Goal: Information Seeking & Learning: Learn about a topic

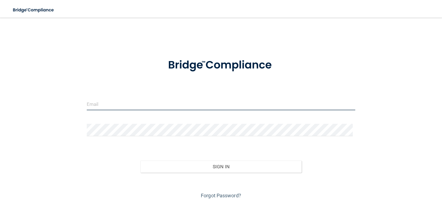
click at [142, 102] on input "email" at bounding box center [221, 104] width 269 height 12
type input "[EMAIL_ADDRESS][DOMAIN_NAME]"
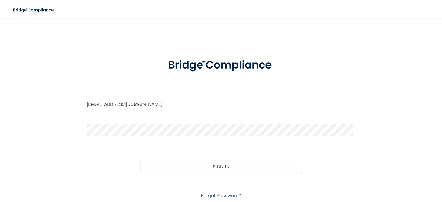
click at [140, 160] on button "Sign In" at bounding box center [220, 166] width 161 height 12
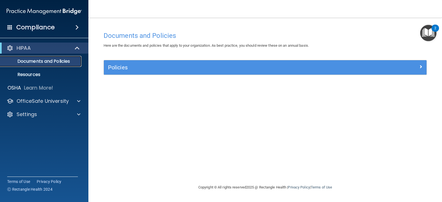
click at [69, 59] on p "Documents and Policies" at bounding box center [41, 62] width 75 height 6
click at [46, 59] on p "Documents and Policies" at bounding box center [41, 62] width 75 height 6
click at [44, 71] on link "Resources" at bounding box center [37, 74] width 87 height 11
click at [154, 61] on div "Policies" at bounding box center [265, 67] width 323 height 14
click at [77, 27] on span at bounding box center [76, 27] width 3 height 7
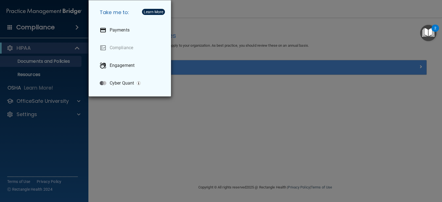
click at [170, 135] on div "Take me to: Payments Compliance Engagement Cyber Quant" at bounding box center [221, 101] width 442 height 202
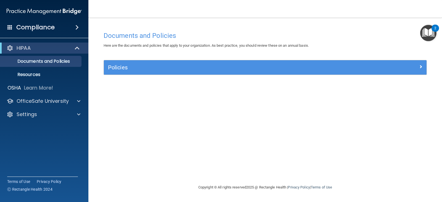
click at [160, 73] on div "Policies" at bounding box center [265, 67] width 323 height 14
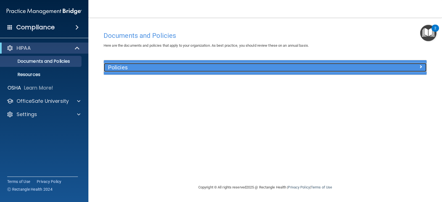
click at [416, 67] on div at bounding box center [386, 66] width 81 height 7
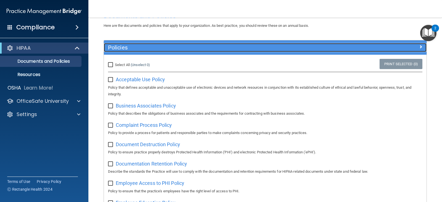
scroll to position [6, 0]
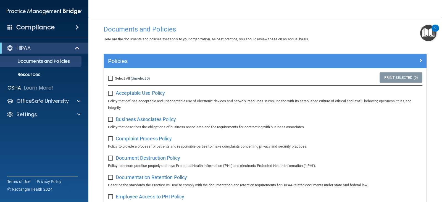
click at [111, 79] on input "Select All (Unselect 0) Unselect All" at bounding box center [111, 78] width 6 height 4
checkbox input "true"
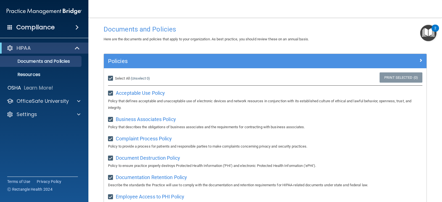
checkbox input "true"
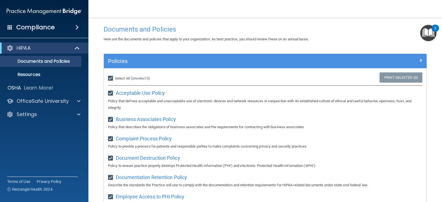
checkbox input "true"
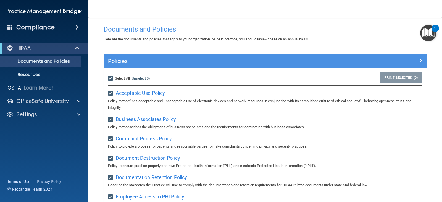
checkbox input "true"
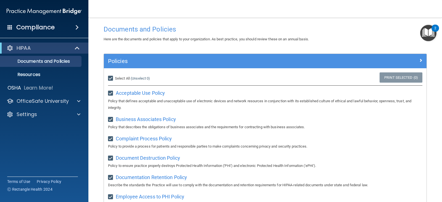
checkbox input "true"
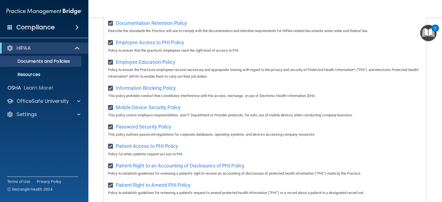
scroll to position [172, 0]
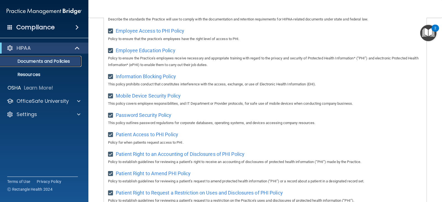
click at [43, 62] on p "Documents and Policies" at bounding box center [41, 62] width 75 height 6
click at [38, 72] on p "Resources" at bounding box center [41, 75] width 75 height 6
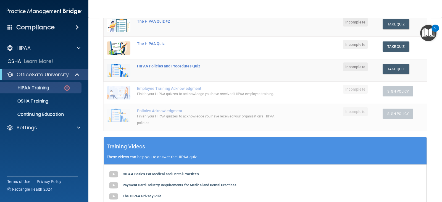
scroll to position [55, 0]
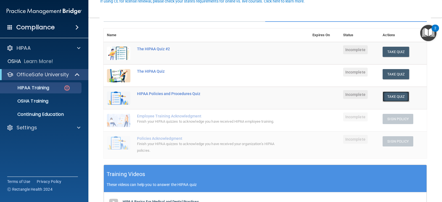
click at [383, 99] on button "Take Quiz" at bounding box center [396, 96] width 27 height 10
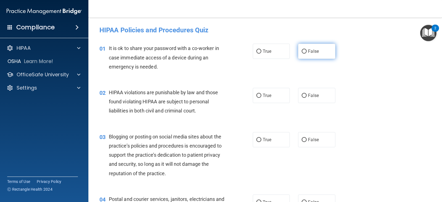
click at [316, 53] on span "False" at bounding box center [313, 51] width 11 height 5
click at [307, 53] on input "False" at bounding box center [304, 51] width 5 height 4
radio input "true"
click at [256, 99] on label "True" at bounding box center [271, 95] width 37 height 15
click at [256, 98] on input "True" at bounding box center [258, 96] width 5 height 4
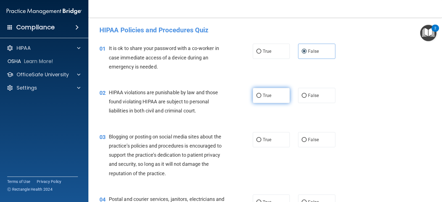
radio input "true"
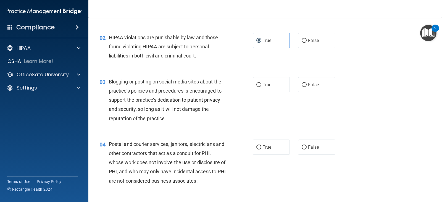
scroll to position [55, 0]
click at [310, 89] on label "False" at bounding box center [316, 84] width 37 height 15
click at [307, 87] on input "False" at bounding box center [304, 85] width 5 height 4
radio input "true"
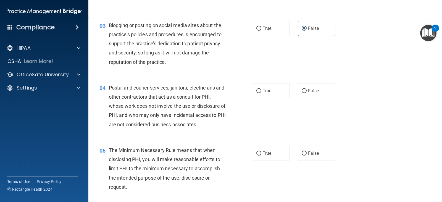
scroll to position [110, 0]
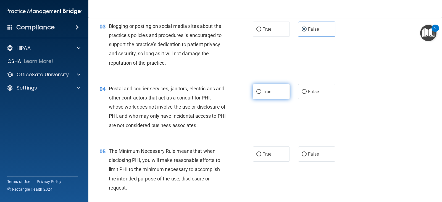
click at [282, 98] on label "True" at bounding box center [271, 91] width 37 height 15
click at [261, 94] on input "True" at bounding box center [258, 92] width 5 height 4
radio input "true"
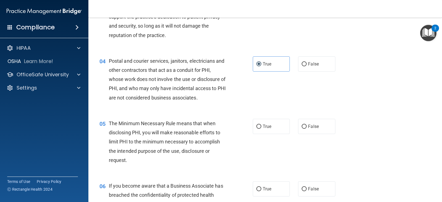
scroll to position [166, 0]
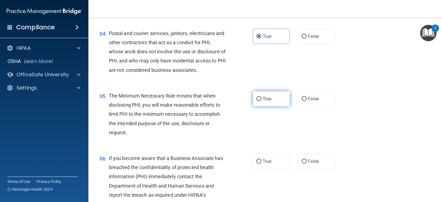
click at [253, 98] on label "True" at bounding box center [271, 98] width 37 height 15
click at [256, 98] on input "True" at bounding box center [258, 99] width 5 height 4
radio input "true"
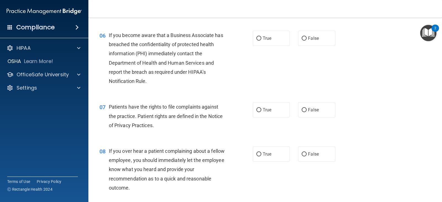
scroll to position [276, 0]
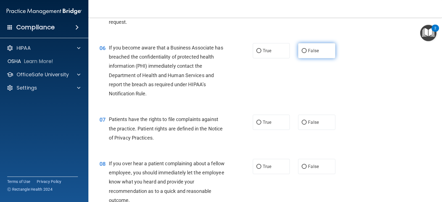
click at [308, 56] on label "False" at bounding box center [316, 50] width 37 height 15
click at [307, 53] on input "False" at bounding box center [304, 51] width 5 height 4
radio input "true"
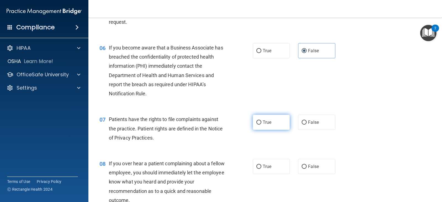
click at [259, 126] on label "True" at bounding box center [271, 122] width 37 height 15
click at [259, 125] on input "True" at bounding box center [258, 122] width 5 height 4
radio input "true"
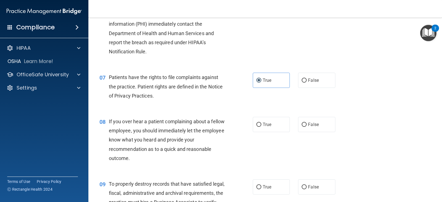
scroll to position [331, 0]
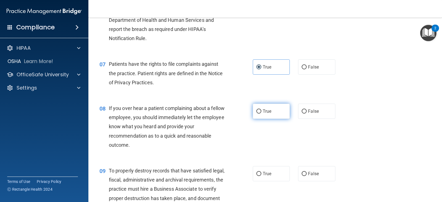
click at [265, 115] on label "True" at bounding box center [271, 111] width 37 height 15
click at [261, 114] on input "True" at bounding box center [258, 111] width 5 height 4
radio input "true"
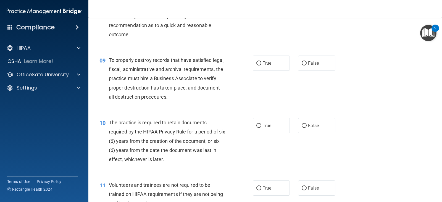
scroll to position [470, 0]
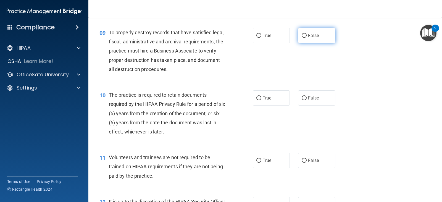
click at [302, 35] on input "False" at bounding box center [304, 36] width 5 height 4
radio input "true"
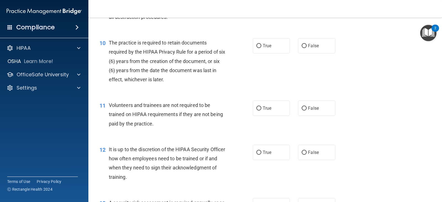
scroll to position [525, 0]
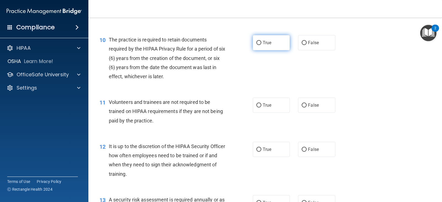
click at [263, 45] on label "True" at bounding box center [271, 42] width 37 height 15
click at [261, 45] on input "True" at bounding box center [258, 43] width 5 height 4
radio input "true"
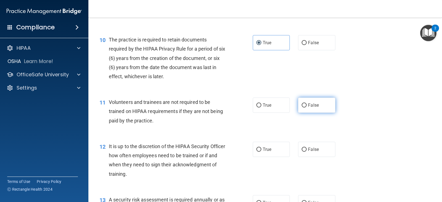
click at [305, 104] on label "False" at bounding box center [316, 105] width 37 height 15
click at [305, 104] on input "False" at bounding box center [304, 105] width 5 height 4
radio input "true"
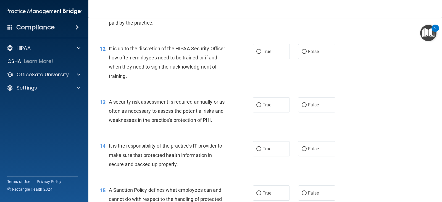
scroll to position [635, 0]
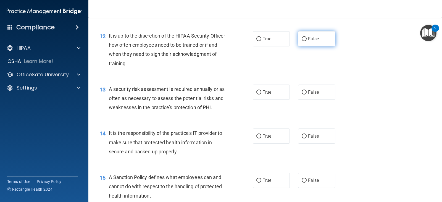
click at [304, 42] on label "False" at bounding box center [316, 38] width 37 height 15
click at [304, 41] on input "False" at bounding box center [304, 39] width 5 height 4
radio input "true"
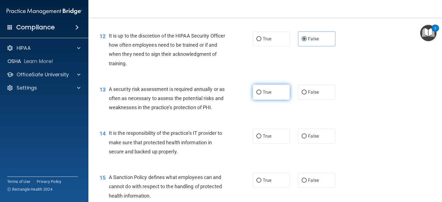
click at [273, 94] on label "True" at bounding box center [271, 92] width 37 height 15
click at [261, 94] on input "True" at bounding box center [258, 92] width 5 height 4
radio input "true"
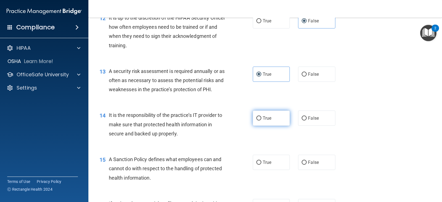
scroll to position [663, 0]
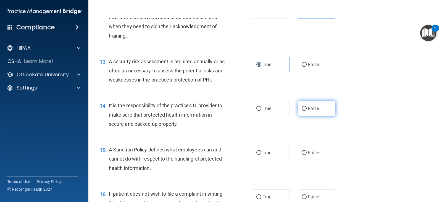
click at [308, 107] on span "False" at bounding box center [313, 108] width 11 height 5
click at [306, 107] on input "False" at bounding box center [304, 109] width 5 height 4
radio input "true"
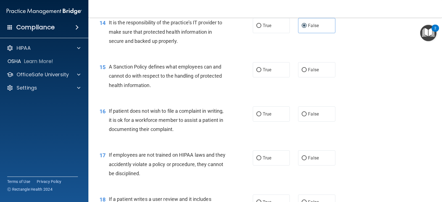
scroll to position [773, 0]
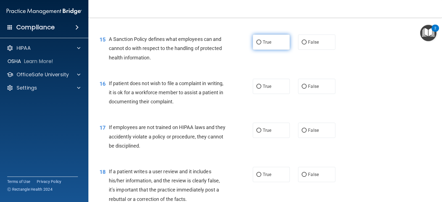
click at [272, 43] on label "True" at bounding box center [271, 42] width 37 height 15
click at [261, 43] on input "True" at bounding box center [258, 42] width 5 height 4
radio input "true"
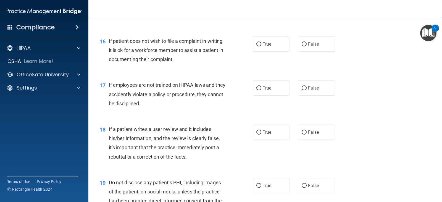
scroll to position [829, 0]
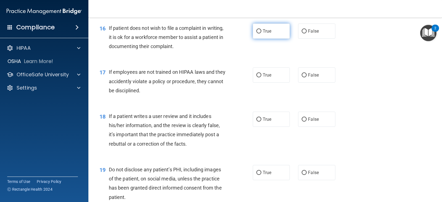
click at [262, 37] on label "True" at bounding box center [271, 30] width 37 height 15
click at [261, 33] on input "True" at bounding box center [258, 31] width 5 height 4
radio input "true"
click at [311, 81] on label "False" at bounding box center [316, 74] width 37 height 15
click at [307, 77] on input "False" at bounding box center [304, 75] width 5 height 4
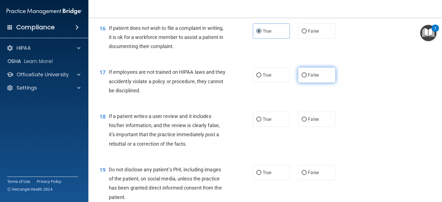
radio input "true"
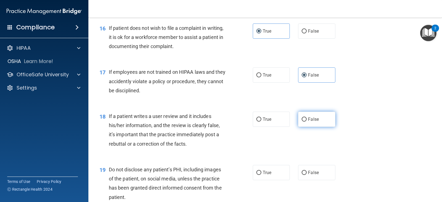
click at [298, 120] on label "False" at bounding box center [316, 119] width 37 height 15
click at [302, 120] on input "False" at bounding box center [304, 119] width 5 height 4
radio input "true"
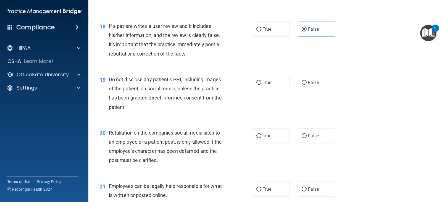
scroll to position [939, 0]
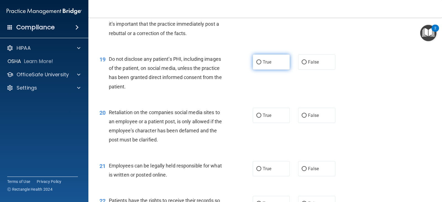
click at [272, 65] on label "True" at bounding box center [271, 61] width 37 height 15
click at [261, 64] on input "True" at bounding box center [258, 62] width 5 height 4
radio input "true"
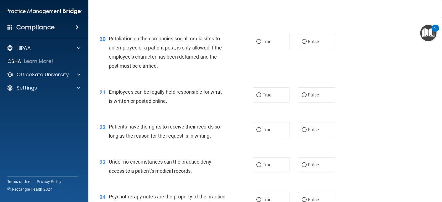
scroll to position [1022, 0]
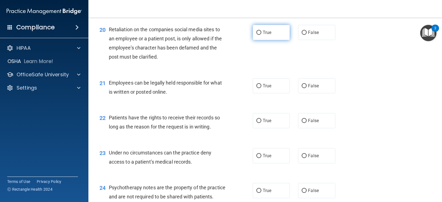
click at [271, 36] on label "True" at bounding box center [271, 32] width 37 height 15
click at [261, 35] on input "True" at bounding box center [258, 33] width 5 height 4
radio input "true"
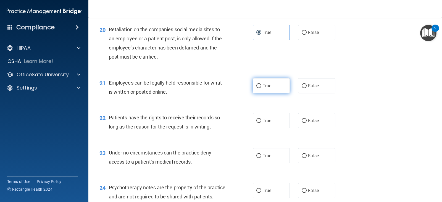
click at [275, 82] on label "True" at bounding box center [271, 85] width 37 height 15
click at [261, 84] on input "True" at bounding box center [258, 86] width 5 height 4
radio input "true"
click at [266, 125] on label "True" at bounding box center [271, 120] width 37 height 15
click at [261, 123] on input "True" at bounding box center [258, 121] width 5 height 4
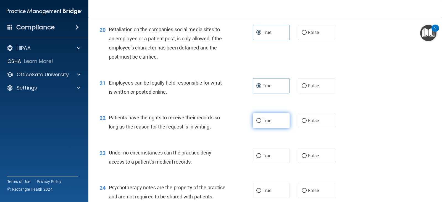
radio input "true"
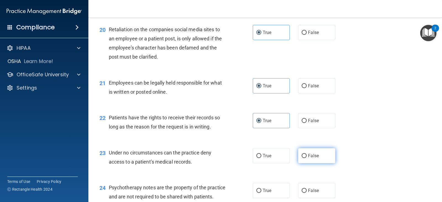
click at [304, 162] on label "False" at bounding box center [316, 155] width 37 height 15
click at [304, 158] on input "False" at bounding box center [304, 156] width 5 height 4
radio input "true"
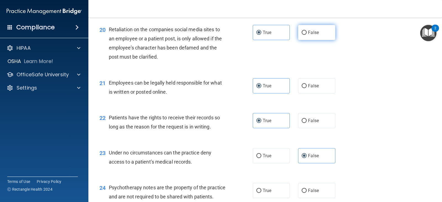
click at [302, 36] on label "False" at bounding box center [316, 32] width 37 height 15
click at [302, 35] on input "False" at bounding box center [304, 33] width 5 height 4
radio input "true"
radio input "false"
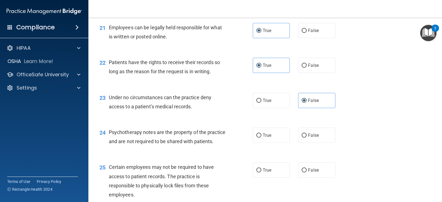
scroll to position [1105, 0]
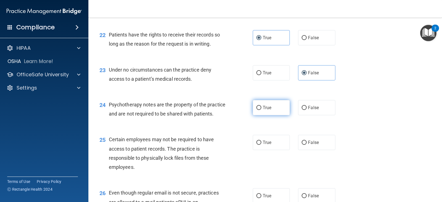
click at [263, 108] on span "True" at bounding box center [267, 107] width 9 height 5
click at [261, 108] on input "True" at bounding box center [258, 108] width 5 height 4
radio input "true"
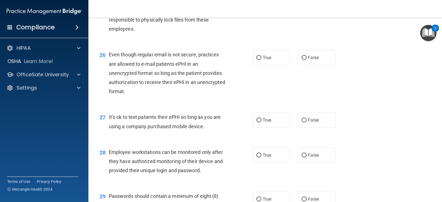
scroll to position [1215, 0]
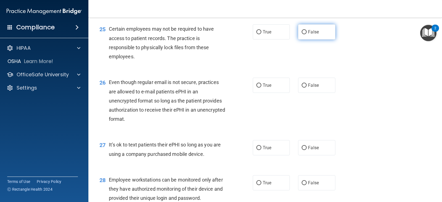
click at [300, 39] on label "False" at bounding box center [316, 31] width 37 height 15
click at [263, 88] on span "True" at bounding box center [267, 85] width 9 height 5
click at [261, 88] on input "True" at bounding box center [258, 85] width 5 height 4
radio input "true"
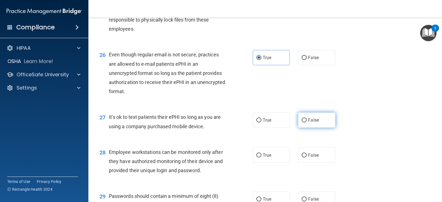
drag, startPoint x: 318, startPoint y: 131, endPoint x: 315, endPoint y: 128, distance: 4.3
click at [315, 128] on label "False" at bounding box center [316, 119] width 37 height 15
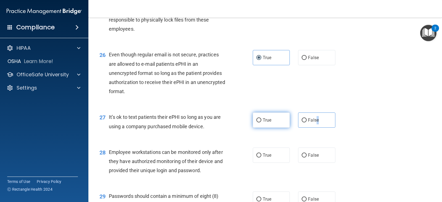
scroll to position [1215, 0]
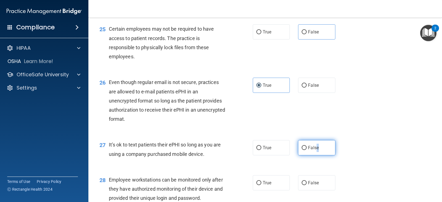
click at [302, 150] on input "False" at bounding box center [304, 148] width 5 height 4
radio input "true"
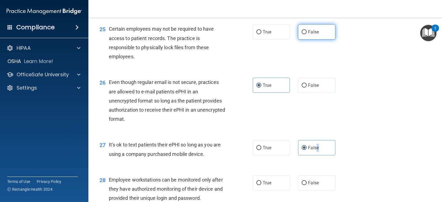
click at [304, 34] on input "False" at bounding box center [304, 32] width 5 height 4
radio input "true"
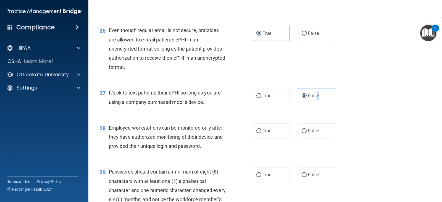
scroll to position [1271, 0]
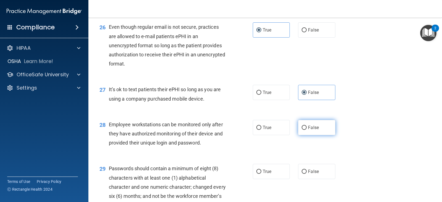
click at [320, 135] on label "False" at bounding box center [316, 127] width 37 height 15
click at [307, 130] on input "False" at bounding box center [304, 128] width 5 height 4
radio input "true"
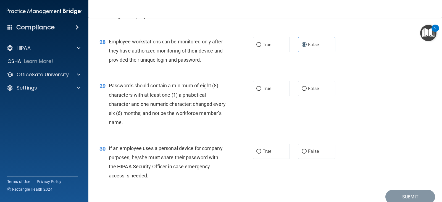
scroll to position [1381, 0]
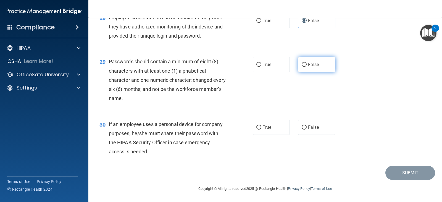
click at [302, 67] on input "False" at bounding box center [304, 65] width 5 height 4
radio input "true"
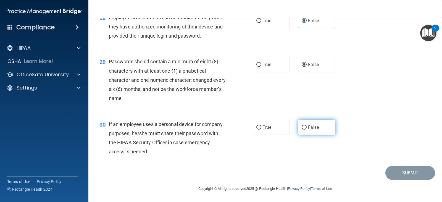
click at [302, 128] on label "False" at bounding box center [316, 127] width 37 height 15
click at [302, 128] on input "False" at bounding box center [304, 127] width 5 height 4
radio input "true"
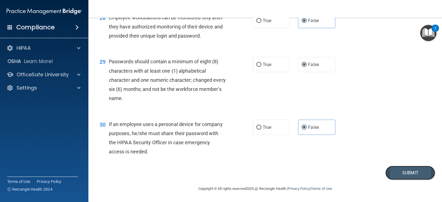
click at [401, 179] on button "Submit" at bounding box center [410, 173] width 50 height 14
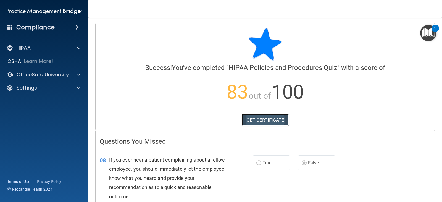
click at [268, 119] on link "GET CERTIFICATE" at bounding box center [265, 120] width 47 height 12
click at [79, 74] on span at bounding box center [78, 74] width 3 height 7
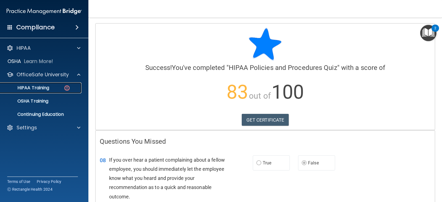
click at [59, 86] on div "HIPAA Training" at bounding box center [41, 88] width 75 height 6
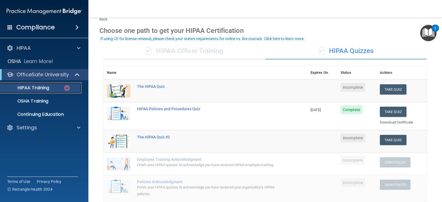
scroll to position [28, 0]
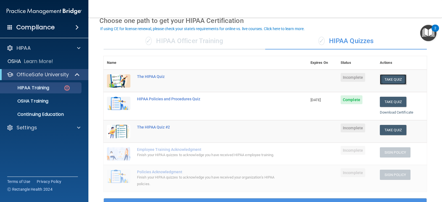
click at [386, 80] on button "Take Quiz" at bounding box center [393, 79] width 27 height 10
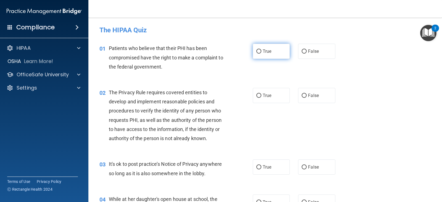
click at [263, 57] on label "True" at bounding box center [271, 51] width 37 height 15
click at [261, 54] on input "True" at bounding box center [258, 51] width 5 height 4
radio input "true"
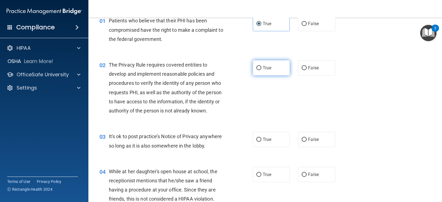
click at [265, 73] on label "True" at bounding box center [271, 67] width 37 height 15
click at [261, 70] on input "True" at bounding box center [258, 68] width 5 height 4
radio input "true"
click at [307, 143] on label "False" at bounding box center [316, 139] width 37 height 15
click at [307, 142] on input "False" at bounding box center [304, 140] width 5 height 4
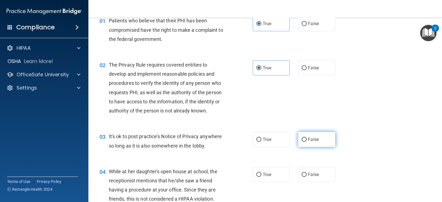
radio input "true"
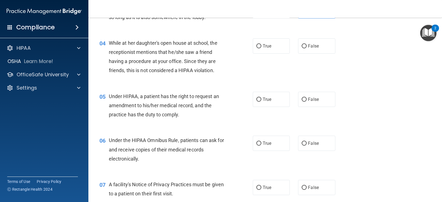
scroll to position [166, 0]
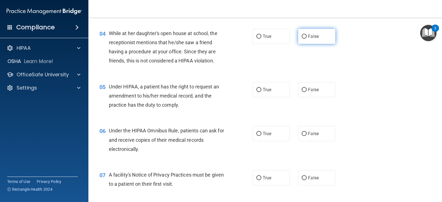
click at [300, 41] on label "False" at bounding box center [316, 36] width 37 height 15
click at [302, 39] on input "False" at bounding box center [304, 37] width 5 height 4
radio input "true"
click at [261, 95] on label "True" at bounding box center [271, 89] width 37 height 15
click at [261, 92] on input "True" at bounding box center [258, 90] width 5 height 4
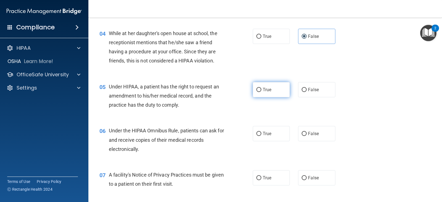
radio input "true"
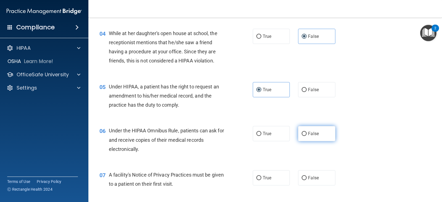
click at [308, 135] on span "False" at bounding box center [313, 133] width 11 height 5
click at [307, 135] on input "False" at bounding box center [304, 134] width 5 height 4
radio input "true"
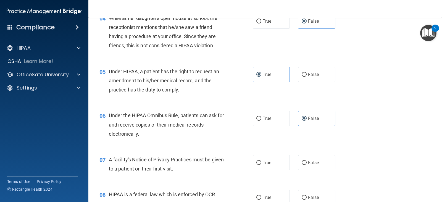
scroll to position [193, 0]
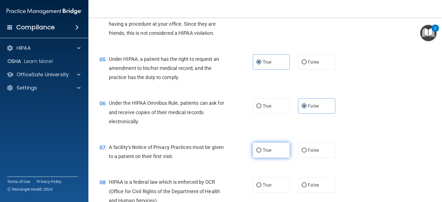
click at [267, 151] on label "True" at bounding box center [271, 150] width 37 height 15
click at [261, 151] on input "True" at bounding box center [258, 150] width 5 height 4
radio input "true"
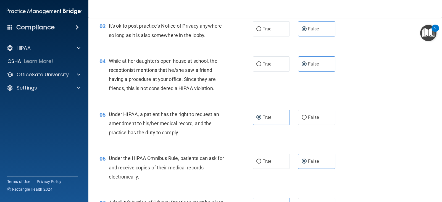
scroll to position [166, 0]
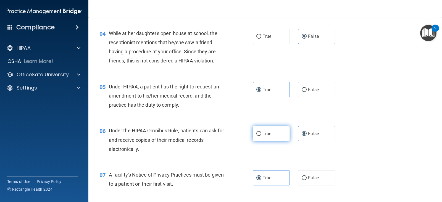
click at [261, 139] on label "True" at bounding box center [271, 133] width 37 height 15
click at [261, 136] on input "True" at bounding box center [258, 134] width 5 height 4
radio input "true"
radio input "false"
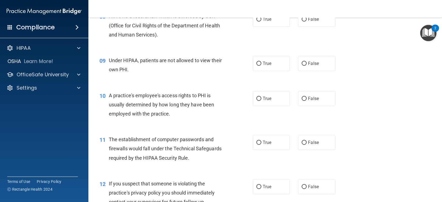
scroll to position [331, 0]
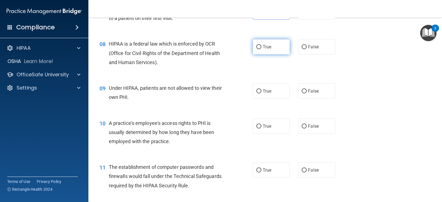
click at [268, 47] on span "True" at bounding box center [267, 46] width 9 height 5
click at [261, 47] on input "True" at bounding box center [258, 47] width 5 height 4
radio input "true"
drag, startPoint x: 310, startPoint y: 96, endPoint x: 265, endPoint y: 107, distance: 46.2
click at [310, 96] on label "False" at bounding box center [316, 90] width 37 height 15
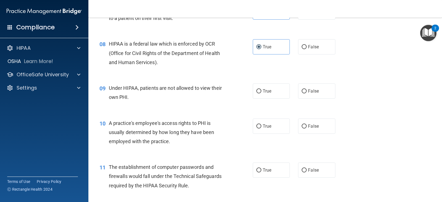
click at [307, 93] on input "False" at bounding box center [304, 91] width 5 height 4
radio input "true"
click at [307, 129] on label "False" at bounding box center [316, 125] width 37 height 15
click at [302, 125] on input "False" at bounding box center [304, 126] width 5 height 4
radio input "true"
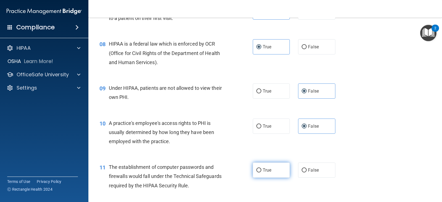
click at [254, 172] on label "True" at bounding box center [271, 169] width 37 height 15
click at [256, 172] on input "True" at bounding box center [258, 170] width 5 height 4
radio input "true"
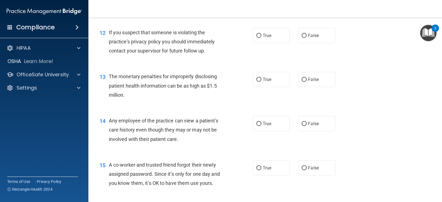
scroll to position [497, 0]
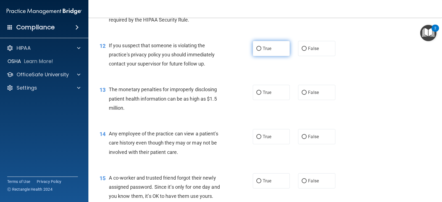
click at [270, 54] on label "True" at bounding box center [271, 48] width 37 height 15
click at [261, 51] on input "True" at bounding box center [258, 49] width 5 height 4
radio input "true"
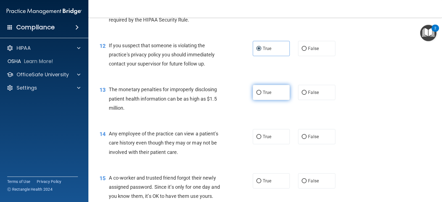
click at [264, 95] on label "True" at bounding box center [271, 92] width 37 height 15
click at [261, 95] on input "True" at bounding box center [258, 93] width 5 height 4
radio input "true"
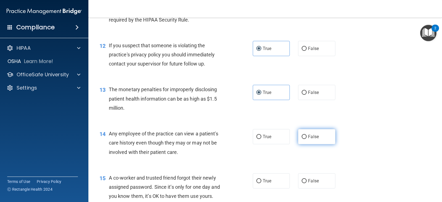
click at [303, 139] on input "False" at bounding box center [304, 137] width 5 height 4
radio input "true"
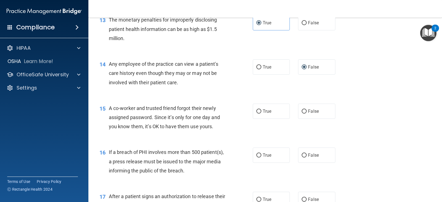
scroll to position [580, 0]
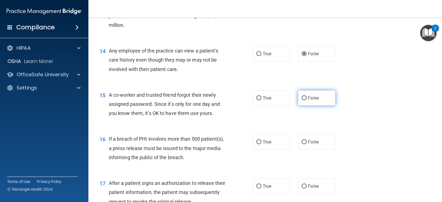
click at [309, 100] on span "False" at bounding box center [313, 97] width 11 height 5
click at [307, 100] on input "False" at bounding box center [304, 98] width 5 height 4
radio input "true"
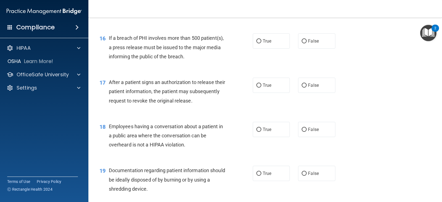
scroll to position [691, 0]
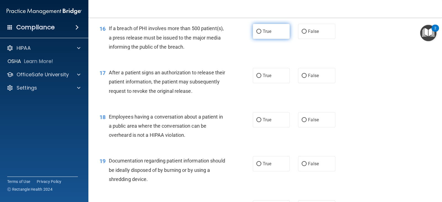
click at [264, 33] on span "True" at bounding box center [267, 31] width 9 height 5
click at [261, 33] on input "True" at bounding box center [258, 32] width 5 height 4
radio input "true"
click at [261, 71] on label "True" at bounding box center [271, 75] width 37 height 15
click at [261, 74] on input "True" at bounding box center [258, 76] width 5 height 4
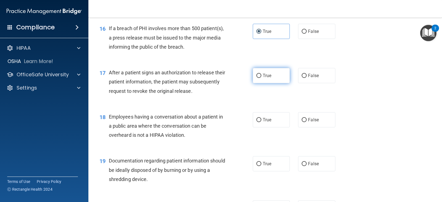
radio input "true"
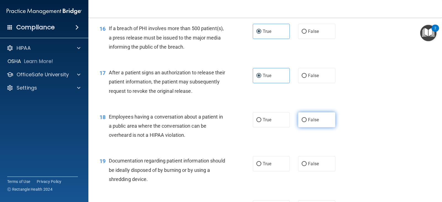
click at [302, 116] on label "False" at bounding box center [316, 119] width 37 height 15
click at [302, 118] on input "False" at bounding box center [304, 120] width 5 height 4
radio input "true"
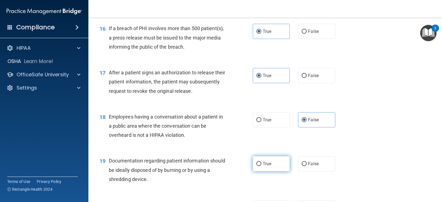
click at [264, 157] on label "True" at bounding box center [271, 163] width 37 height 15
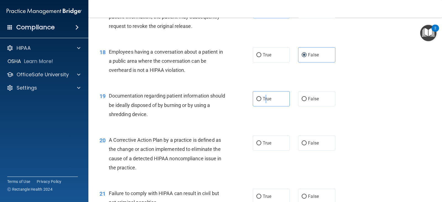
scroll to position [773, 0]
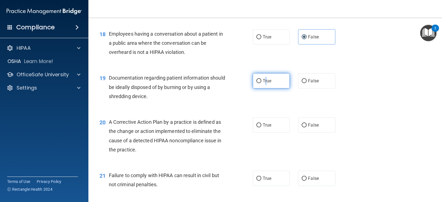
click at [256, 80] on input "True" at bounding box center [258, 81] width 5 height 4
radio input "true"
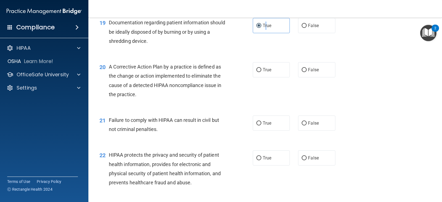
scroll to position [856, 0]
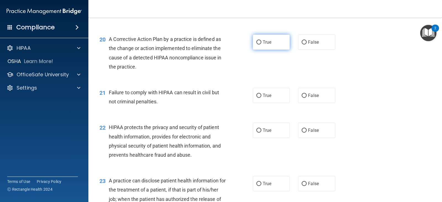
click at [256, 44] on input "True" at bounding box center [258, 42] width 5 height 4
radio input "true"
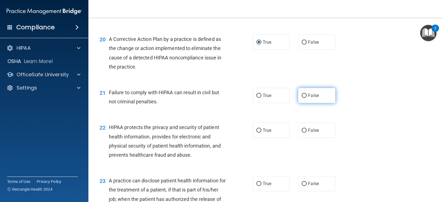
click at [311, 92] on label "False" at bounding box center [316, 95] width 37 height 15
click at [307, 94] on input "False" at bounding box center [304, 96] width 5 height 4
radio input "true"
click at [260, 126] on label "True" at bounding box center [271, 130] width 37 height 15
click at [260, 128] on input "True" at bounding box center [258, 130] width 5 height 4
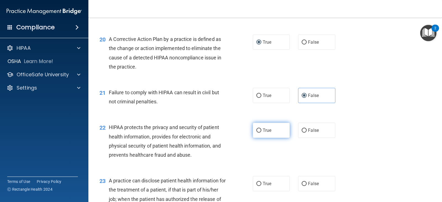
radio input "true"
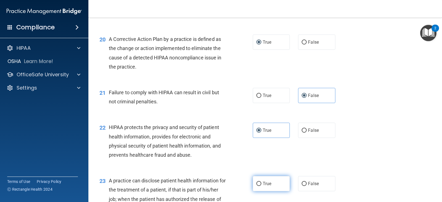
click at [266, 180] on label "True" at bounding box center [271, 183] width 37 height 15
click at [261, 182] on input "True" at bounding box center [258, 184] width 5 height 4
radio input "true"
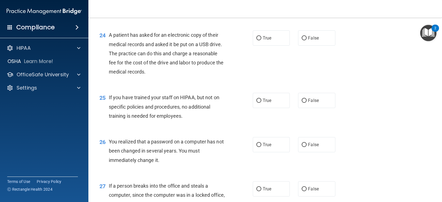
scroll to position [1077, 0]
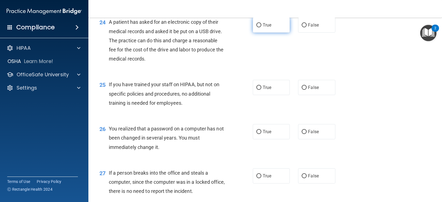
click at [256, 27] on input "True" at bounding box center [258, 25] width 5 height 4
radio input "true"
click at [301, 90] on label "False" at bounding box center [316, 87] width 37 height 15
click at [302, 90] on input "False" at bounding box center [304, 88] width 5 height 4
radio input "true"
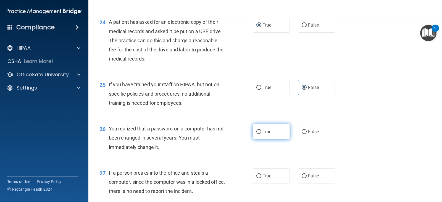
click at [270, 136] on label "True" at bounding box center [271, 131] width 37 height 15
click at [261, 134] on input "True" at bounding box center [258, 132] width 5 height 4
radio input "true"
click at [298, 173] on label "False" at bounding box center [316, 175] width 37 height 15
click at [302, 174] on input "False" at bounding box center [304, 176] width 5 height 4
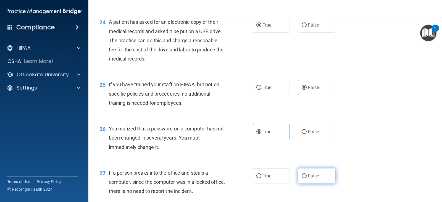
radio input "true"
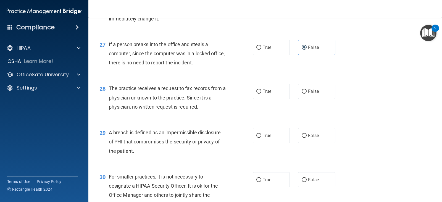
scroll to position [1243, 0]
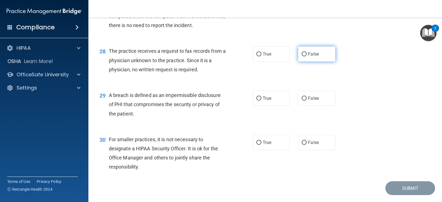
click at [316, 53] on span "False" at bounding box center [313, 53] width 11 height 5
click at [307, 53] on input "False" at bounding box center [304, 54] width 5 height 4
radio input "true"
click at [260, 100] on label "True" at bounding box center [271, 98] width 37 height 15
click at [260, 100] on input "True" at bounding box center [258, 98] width 5 height 4
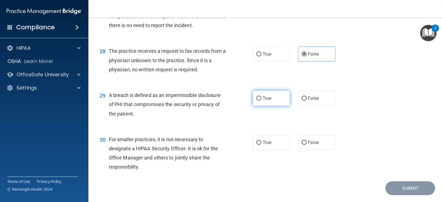
radio input "true"
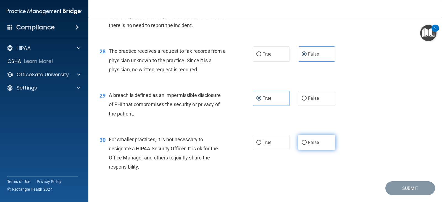
click at [298, 141] on label "False" at bounding box center [316, 142] width 37 height 15
click at [302, 141] on input "False" at bounding box center [304, 143] width 5 height 4
radio input "true"
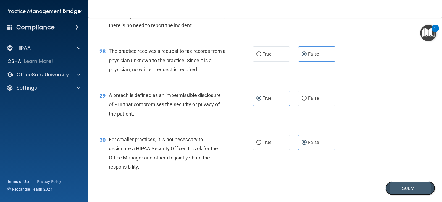
click at [393, 187] on button "Submit" at bounding box center [410, 188] width 50 height 14
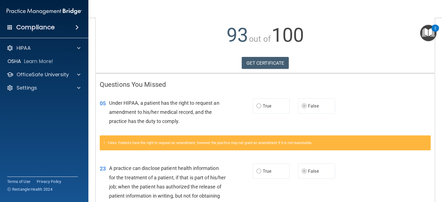
scroll to position [67, 0]
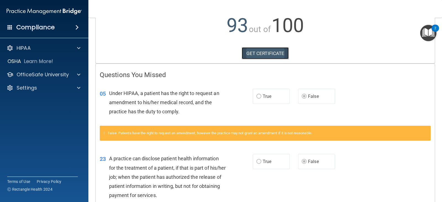
click at [253, 51] on link "GET CERTIFICATE" at bounding box center [265, 53] width 47 height 12
click at [46, 76] on p "OfficeSafe University" at bounding box center [43, 74] width 52 height 7
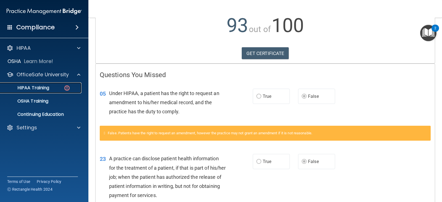
click at [50, 89] on div "HIPAA Training" at bounding box center [41, 88] width 75 height 6
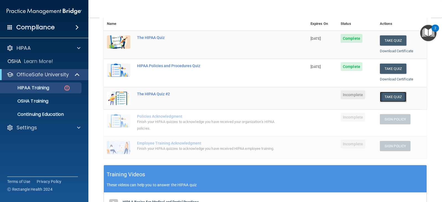
click at [386, 97] on button "Take Quiz" at bounding box center [393, 97] width 27 height 10
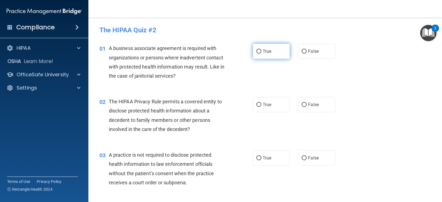
click at [269, 56] on label "True" at bounding box center [271, 51] width 37 height 15
click at [261, 54] on input "True" at bounding box center [258, 51] width 5 height 4
radio input "true"
click at [267, 106] on span "True" at bounding box center [267, 104] width 9 height 5
click at [261, 106] on input "True" at bounding box center [258, 105] width 5 height 4
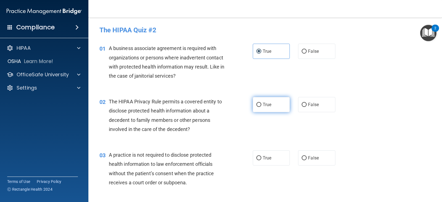
radio input "true"
click at [302, 158] on input "False" at bounding box center [304, 158] width 5 height 4
radio input "true"
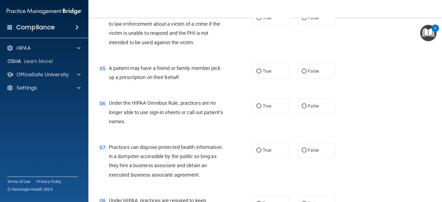
scroll to position [166, 0]
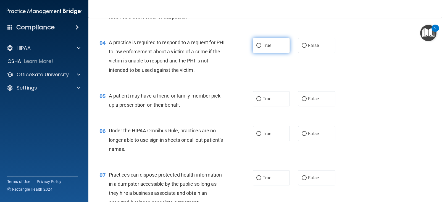
click at [253, 49] on label "True" at bounding box center [271, 45] width 37 height 15
click at [256, 48] on input "True" at bounding box center [258, 46] width 5 height 4
radio input "true"
click at [260, 96] on label "True" at bounding box center [271, 98] width 37 height 15
click at [260, 97] on input "True" at bounding box center [258, 99] width 5 height 4
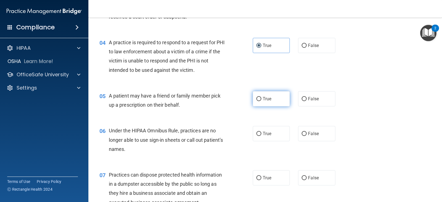
radio input "true"
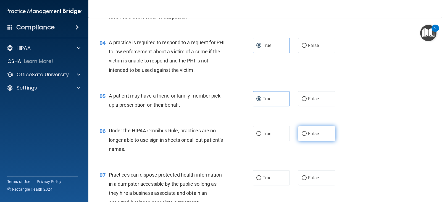
click at [304, 137] on label "False" at bounding box center [316, 133] width 37 height 15
click at [304, 136] on input "False" at bounding box center [304, 134] width 5 height 4
radio input "true"
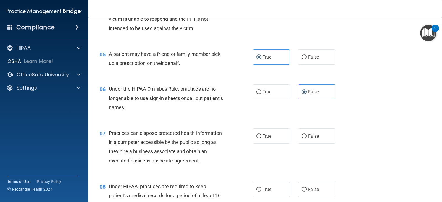
scroll to position [221, 0]
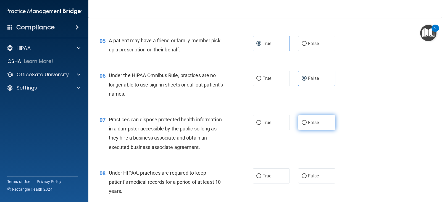
click at [318, 126] on label "False" at bounding box center [316, 122] width 37 height 15
click at [307, 125] on input "False" at bounding box center [304, 123] width 5 height 4
radio input "true"
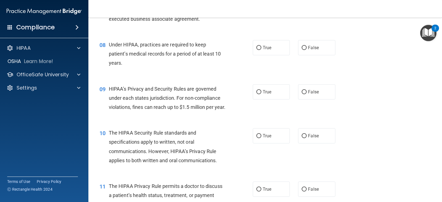
scroll to position [359, 0]
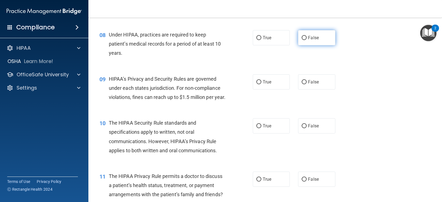
click at [309, 40] on span "False" at bounding box center [313, 37] width 11 height 5
click at [307, 40] on input "False" at bounding box center [304, 38] width 5 height 4
radio input "true"
click at [309, 82] on span "False" at bounding box center [313, 81] width 11 height 5
click at [307, 82] on input "False" at bounding box center [304, 82] width 5 height 4
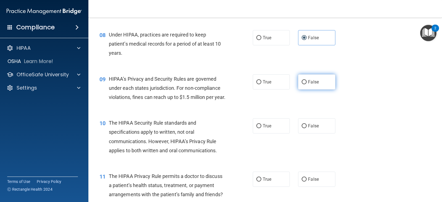
radio input "true"
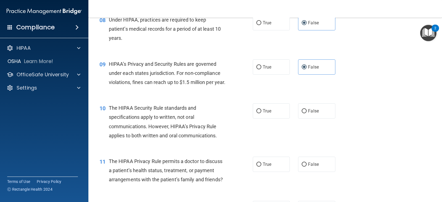
scroll to position [387, 0]
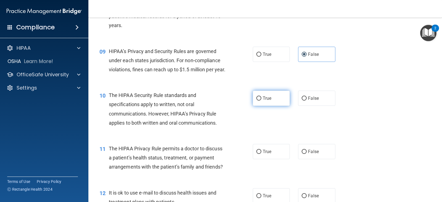
click at [278, 106] on label "True" at bounding box center [271, 98] width 37 height 15
click at [261, 101] on input "True" at bounding box center [258, 98] width 5 height 4
radio input "true"
click at [322, 106] on label "False" at bounding box center [316, 98] width 37 height 15
click at [307, 101] on input "False" at bounding box center [304, 98] width 5 height 4
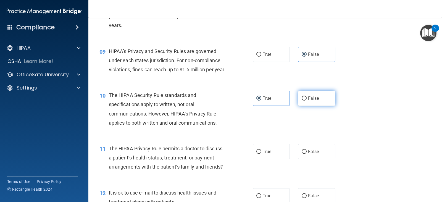
radio input "true"
radio input "false"
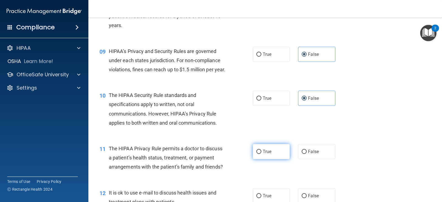
click at [264, 154] on span "True" at bounding box center [267, 151] width 9 height 5
click at [261, 154] on input "True" at bounding box center [258, 152] width 5 height 4
radio input "true"
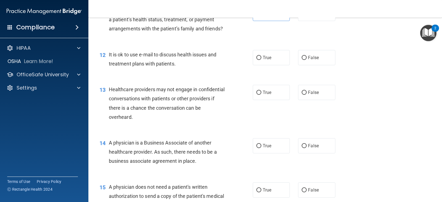
scroll to position [552, 0]
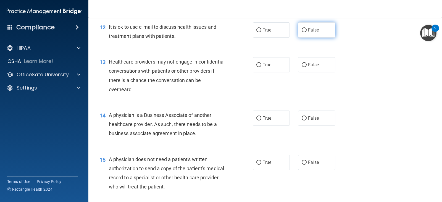
click at [302, 31] on label "False" at bounding box center [316, 29] width 37 height 15
click at [302, 31] on input "False" at bounding box center [304, 30] width 5 height 4
radio input "true"
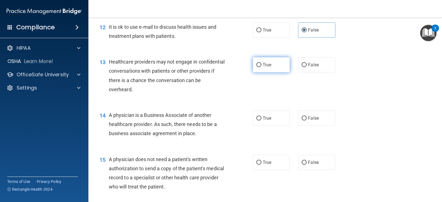
click at [257, 67] on input "True" at bounding box center [258, 65] width 5 height 4
radio input "true"
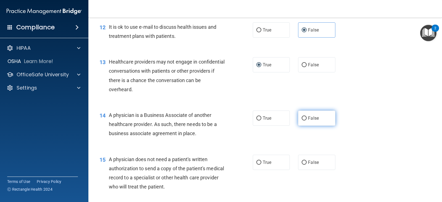
click at [298, 126] on label "False" at bounding box center [316, 117] width 37 height 15
click at [302, 120] on input "False" at bounding box center [304, 118] width 5 height 4
radio input "true"
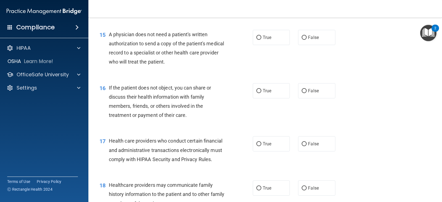
scroll to position [691, 0]
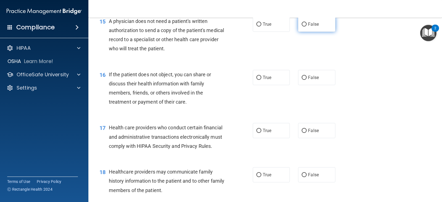
click at [303, 30] on label "False" at bounding box center [316, 24] width 37 height 15
click at [303, 27] on input "False" at bounding box center [304, 24] width 5 height 4
radio input "true"
click at [268, 80] on span "True" at bounding box center [267, 77] width 9 height 5
click at [261, 80] on input "True" at bounding box center [258, 78] width 5 height 4
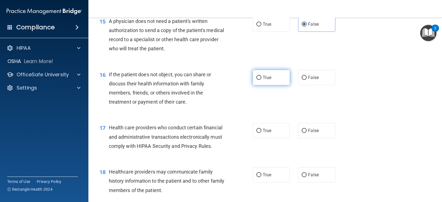
radio input "true"
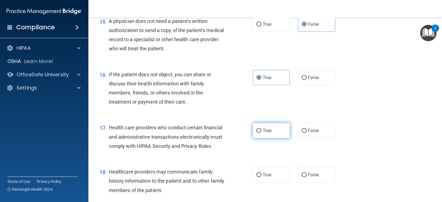
click at [270, 138] on label "True" at bounding box center [271, 130] width 37 height 15
click at [261, 133] on input "True" at bounding box center [258, 131] width 5 height 4
radio input "true"
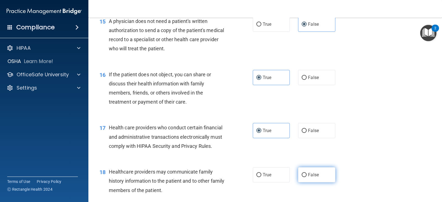
click at [304, 182] on label "False" at bounding box center [316, 174] width 37 height 15
click at [304, 177] on input "False" at bounding box center [304, 175] width 5 height 4
radio input "true"
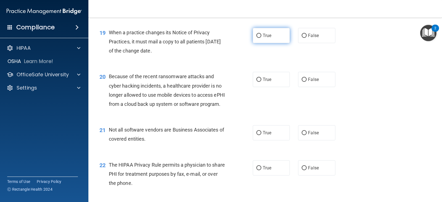
scroll to position [884, 0]
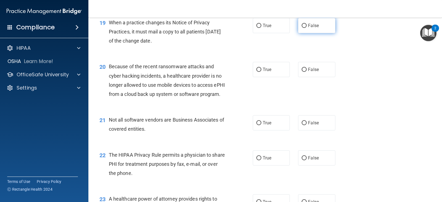
click at [303, 33] on label "False" at bounding box center [316, 25] width 37 height 15
click at [303, 28] on input "False" at bounding box center [304, 26] width 5 height 4
radio input "true"
click at [303, 77] on label "False" at bounding box center [316, 69] width 37 height 15
click at [303, 72] on input "False" at bounding box center [304, 70] width 5 height 4
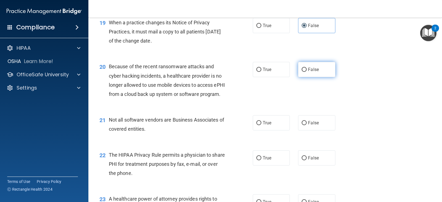
radio input "true"
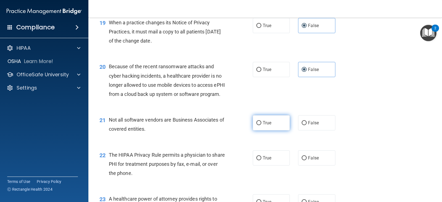
click at [265, 125] on span "True" at bounding box center [267, 122] width 9 height 5
click at [261, 125] on input "True" at bounding box center [258, 123] width 5 height 4
radio input "true"
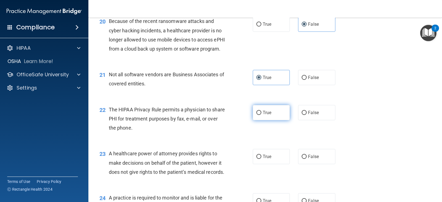
scroll to position [939, 0]
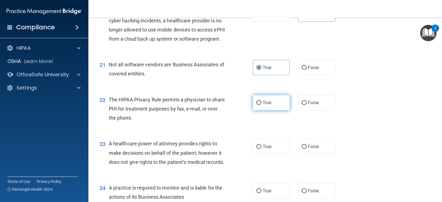
click at [255, 110] on label "True" at bounding box center [271, 102] width 37 height 15
click at [256, 105] on input "True" at bounding box center [258, 103] width 5 height 4
radio input "true"
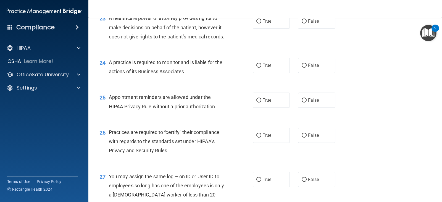
scroll to position [1077, 0]
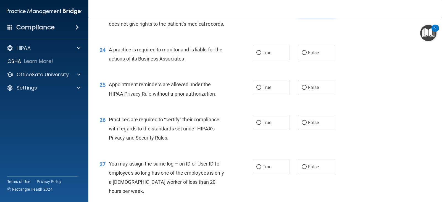
click at [301, 16] on label "False" at bounding box center [316, 8] width 37 height 15
click at [302, 11] on input "False" at bounding box center [304, 9] width 5 height 4
radio input "true"
click at [268, 60] on label "True" at bounding box center [271, 52] width 37 height 15
click at [261, 55] on input "True" at bounding box center [258, 53] width 5 height 4
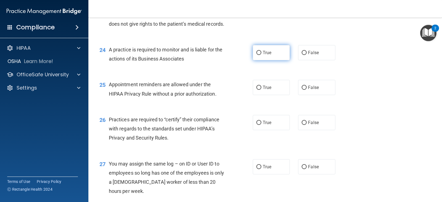
radio input "true"
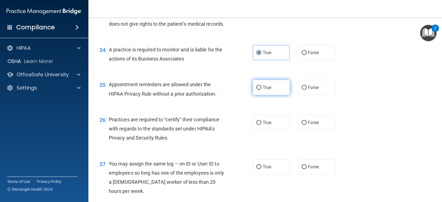
click at [271, 95] on label "True" at bounding box center [271, 87] width 37 height 15
click at [261, 90] on input "True" at bounding box center [258, 88] width 5 height 4
radio input "true"
click at [298, 130] on label "False" at bounding box center [316, 122] width 37 height 15
click at [302, 125] on input "False" at bounding box center [304, 123] width 5 height 4
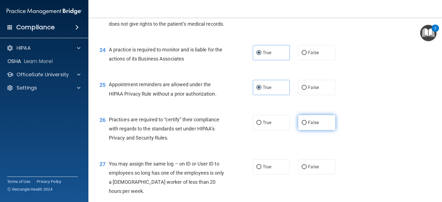
radio input "true"
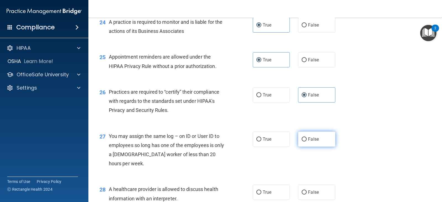
click at [302, 141] on input "False" at bounding box center [304, 139] width 5 height 4
radio input "true"
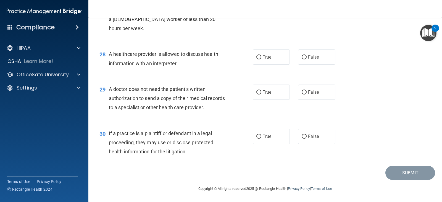
scroll to position [1267, 0]
click at [270, 62] on label "True" at bounding box center [271, 56] width 37 height 15
click at [261, 59] on input "True" at bounding box center [258, 57] width 5 height 4
radio input "true"
click at [307, 88] on label "False" at bounding box center [316, 92] width 37 height 15
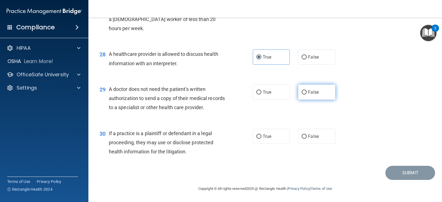
click at [307, 90] on input "False" at bounding box center [304, 92] width 5 height 4
radio input "true"
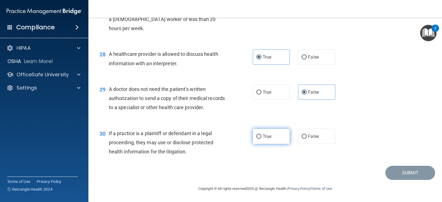
click at [265, 135] on span "True" at bounding box center [267, 136] width 9 height 5
click at [261, 135] on input "True" at bounding box center [258, 137] width 5 height 4
radio input "true"
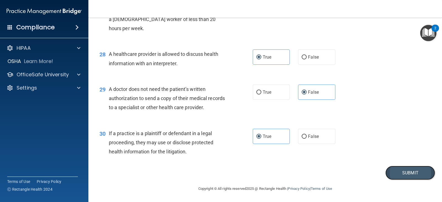
click at [389, 177] on button "Submit" at bounding box center [410, 173] width 50 height 14
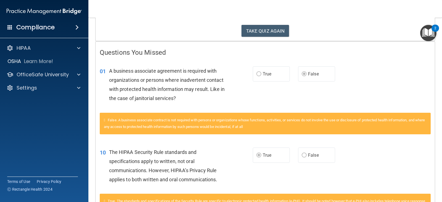
scroll to position [3, 0]
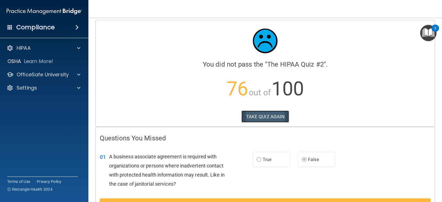
click at [266, 119] on button "TAKE QUIZ AGAIN" at bounding box center [265, 116] width 48 height 12
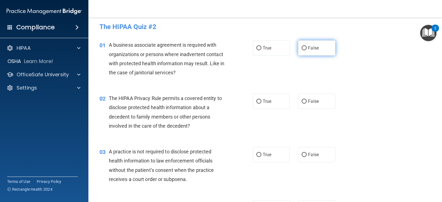
click at [298, 44] on label "False" at bounding box center [316, 47] width 37 height 15
click at [302, 46] on input "False" at bounding box center [304, 48] width 5 height 4
radio input "true"
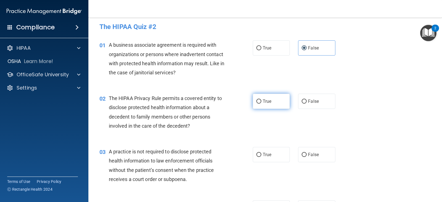
click at [257, 103] on input "True" at bounding box center [258, 101] width 5 height 4
radio input "true"
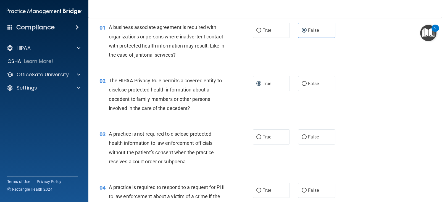
scroll to position [59, 0]
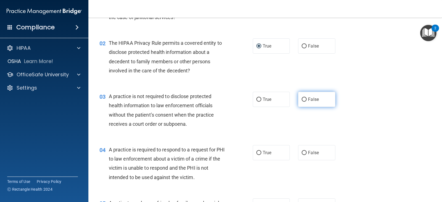
click at [308, 101] on span "False" at bounding box center [313, 99] width 11 height 5
click at [307, 101] on input "False" at bounding box center [304, 100] width 5 height 4
radio input "true"
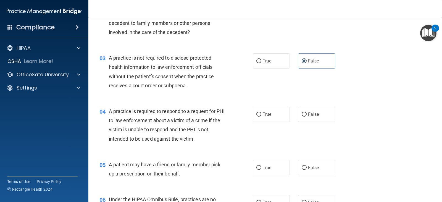
scroll to position [114, 0]
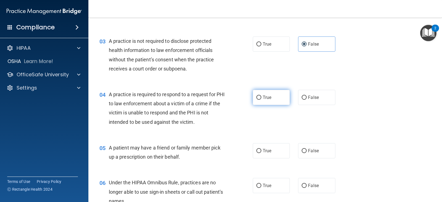
click at [273, 100] on label "True" at bounding box center [271, 97] width 37 height 15
click at [261, 100] on input "True" at bounding box center [258, 98] width 5 height 4
radio input "true"
click at [258, 146] on label "True" at bounding box center [271, 150] width 37 height 15
click at [258, 149] on input "True" at bounding box center [258, 151] width 5 height 4
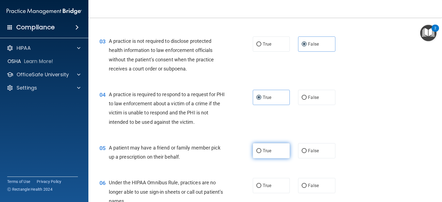
radio input "true"
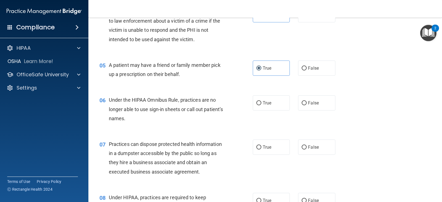
scroll to position [197, 0]
click at [308, 103] on span "False" at bounding box center [313, 102] width 11 height 5
click at [307, 103] on input "False" at bounding box center [304, 103] width 5 height 4
radio input "true"
click at [263, 147] on span "True" at bounding box center [267, 146] width 9 height 5
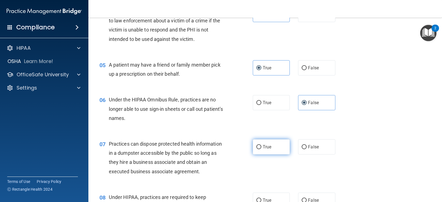
click at [261, 147] on input "True" at bounding box center [258, 147] width 5 height 4
radio input "true"
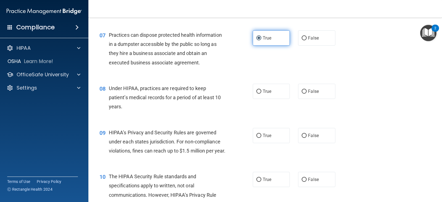
scroll to position [307, 0]
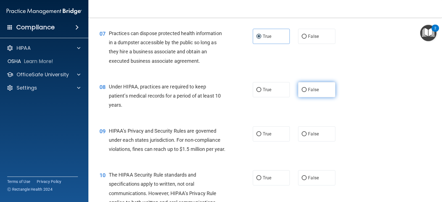
click at [304, 92] on input "False" at bounding box center [304, 90] width 5 height 4
radio input "true"
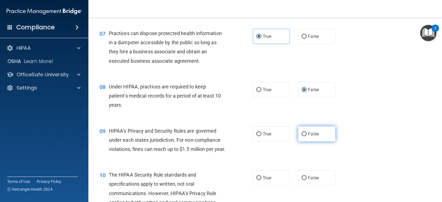
click at [301, 130] on label "False" at bounding box center [316, 133] width 37 height 15
click at [302, 132] on input "False" at bounding box center [304, 134] width 5 height 4
radio input "true"
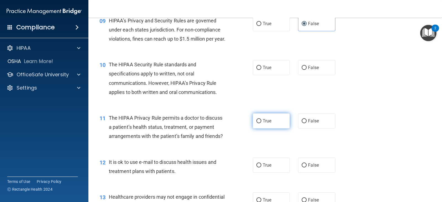
scroll to position [445, 0]
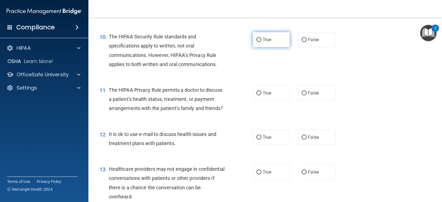
click at [271, 47] on label "True" at bounding box center [271, 39] width 37 height 15
click at [261, 42] on input "True" at bounding box center [258, 40] width 5 height 4
radio input "true"
click at [260, 101] on label "True" at bounding box center [271, 92] width 37 height 15
click at [260, 95] on input "True" at bounding box center [258, 93] width 5 height 4
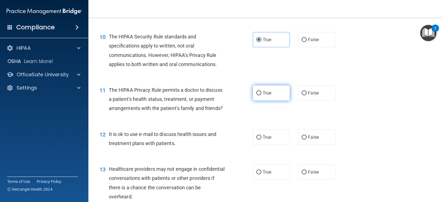
radio input "true"
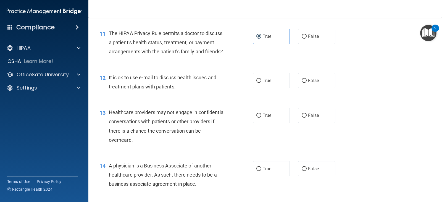
scroll to position [528, 0]
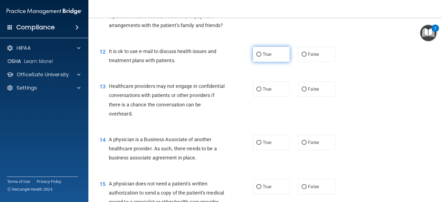
click at [268, 57] on span "True" at bounding box center [267, 54] width 9 height 5
click at [261, 57] on input "True" at bounding box center [258, 54] width 5 height 4
radio input "true"
click at [315, 92] on span "False" at bounding box center [313, 88] width 11 height 5
click at [307, 91] on input "False" at bounding box center [304, 89] width 5 height 4
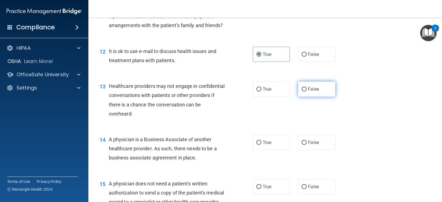
radio input "true"
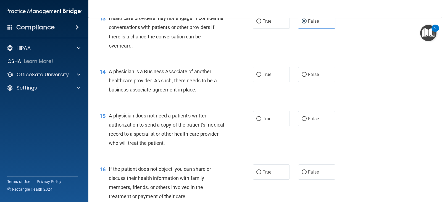
scroll to position [611, 0]
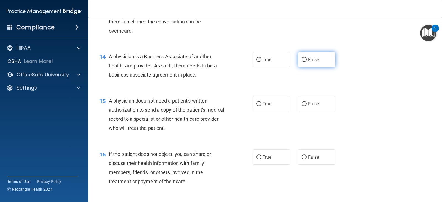
click at [308, 67] on label "False" at bounding box center [316, 59] width 37 height 15
click at [307, 62] on input "False" at bounding box center [304, 60] width 5 height 4
radio input "true"
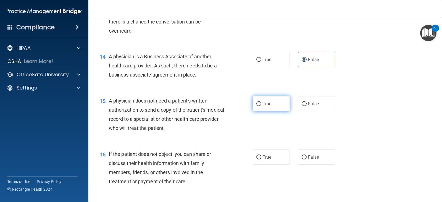
click at [281, 111] on label "True" at bounding box center [271, 103] width 37 height 15
click at [261, 106] on input "True" at bounding box center [258, 104] width 5 height 4
radio input "true"
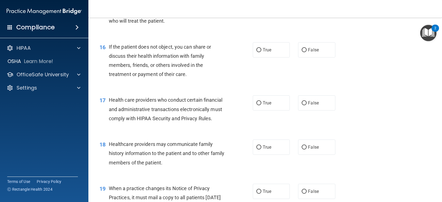
scroll to position [721, 0]
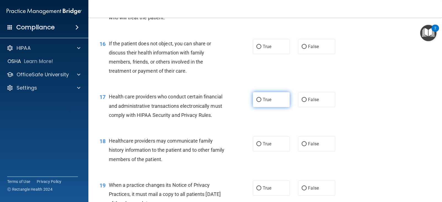
click at [265, 102] on span "True" at bounding box center [267, 99] width 9 height 5
click at [261, 102] on input "True" at bounding box center [258, 100] width 5 height 4
radio input "true"
click at [274, 54] on label "True" at bounding box center [271, 46] width 37 height 15
click at [261, 49] on input "True" at bounding box center [258, 47] width 5 height 4
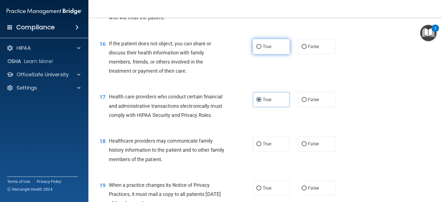
radio input "true"
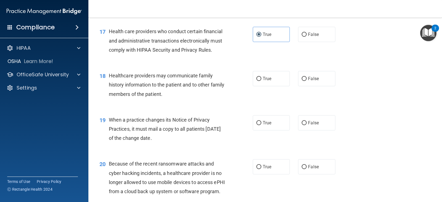
scroll to position [804, 0]
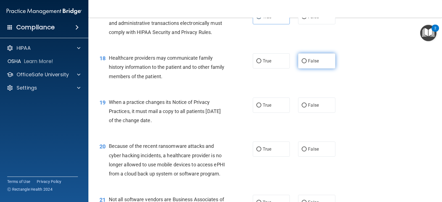
click at [317, 69] on label "False" at bounding box center [316, 60] width 37 height 15
click at [307, 63] on input "False" at bounding box center [304, 61] width 5 height 4
radio input "true"
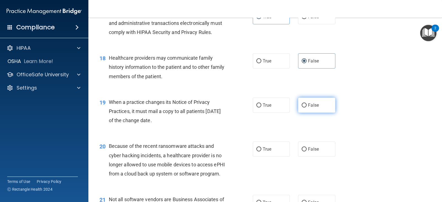
click at [308, 108] on span "False" at bounding box center [313, 104] width 11 height 5
click at [307, 107] on input "False" at bounding box center [304, 105] width 5 height 4
radio input "true"
click at [315, 154] on label "False" at bounding box center [316, 148] width 37 height 15
click at [307, 151] on input "False" at bounding box center [304, 149] width 5 height 4
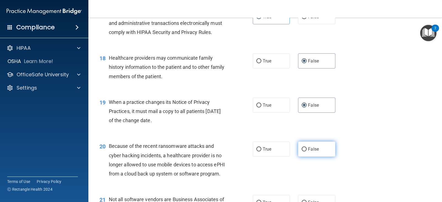
radio input "true"
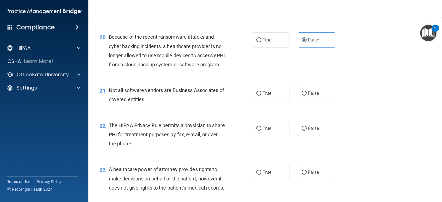
scroll to position [970, 0]
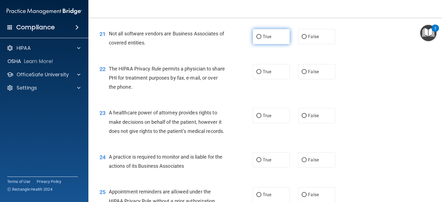
click at [267, 44] on label "True" at bounding box center [271, 36] width 37 height 15
click at [261, 39] on input "True" at bounding box center [258, 37] width 5 height 4
radio input "true"
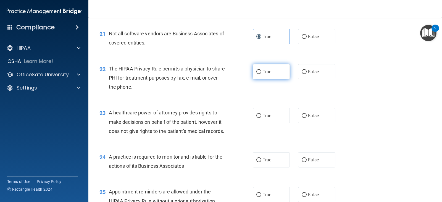
click at [268, 74] on span "True" at bounding box center [267, 71] width 9 height 5
click at [261, 74] on input "True" at bounding box center [258, 72] width 5 height 4
radio input "true"
click at [308, 123] on label "False" at bounding box center [316, 115] width 37 height 15
click at [307, 118] on input "False" at bounding box center [304, 116] width 5 height 4
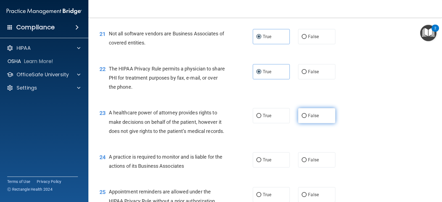
radio input "true"
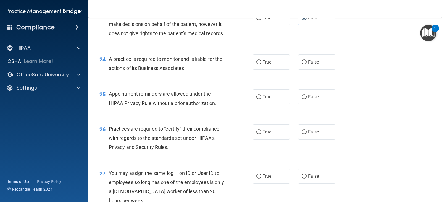
scroll to position [1081, 0]
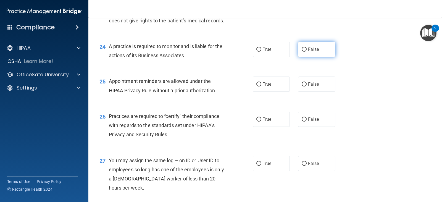
click at [314, 57] on label "False" at bounding box center [316, 49] width 37 height 15
click at [307, 52] on input "False" at bounding box center [304, 50] width 5 height 4
radio input "true"
click at [269, 87] on span "True" at bounding box center [267, 83] width 9 height 5
click at [261, 86] on input "True" at bounding box center [258, 84] width 5 height 4
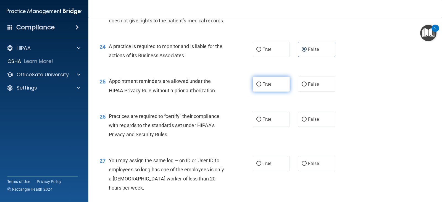
radio input "true"
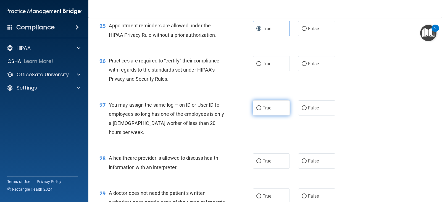
scroll to position [1163, 0]
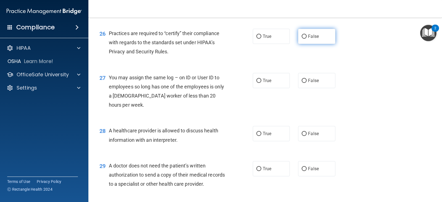
click at [308, 44] on label "False" at bounding box center [316, 36] width 37 height 15
click at [307, 39] on input "False" at bounding box center [304, 37] width 5 height 4
radio input "true"
click at [302, 83] on input "False" at bounding box center [304, 81] width 5 height 4
radio input "true"
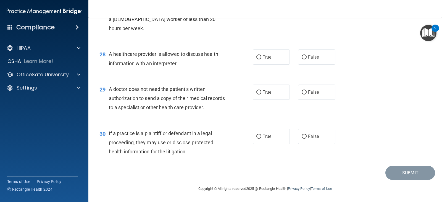
scroll to position [1246, 0]
click at [271, 65] on label "True" at bounding box center [271, 56] width 37 height 15
click at [261, 59] on input "True" at bounding box center [258, 57] width 5 height 4
radio input "true"
click at [324, 100] on label "False" at bounding box center [316, 92] width 37 height 15
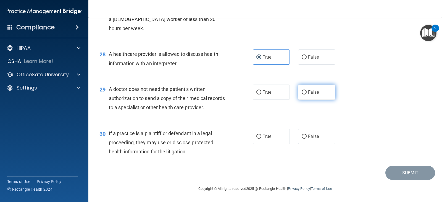
click at [307, 94] on input "False" at bounding box center [304, 92] width 5 height 4
radio input "true"
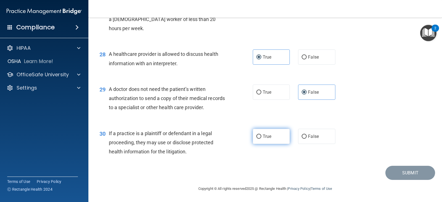
click at [270, 139] on label "True" at bounding box center [271, 136] width 37 height 15
click at [261, 139] on input "True" at bounding box center [258, 137] width 5 height 4
radio input "true"
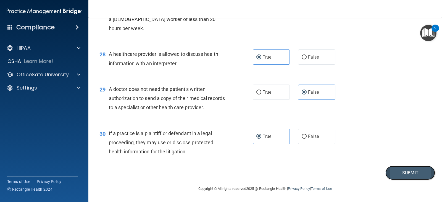
click at [393, 172] on button "Submit" at bounding box center [410, 173] width 50 height 14
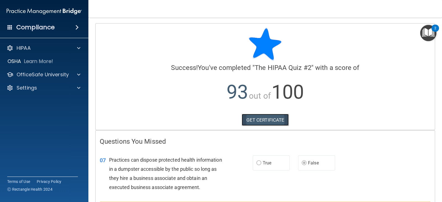
click at [274, 122] on link "GET CERTIFICATE" at bounding box center [265, 120] width 47 height 12
click at [38, 72] on p "OfficeSafe University" at bounding box center [43, 74] width 52 height 7
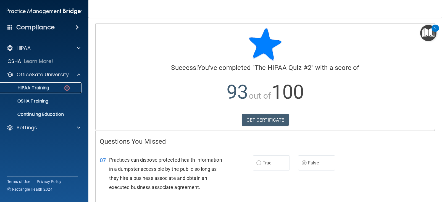
click at [60, 86] on div "HIPAA Training" at bounding box center [41, 88] width 75 height 6
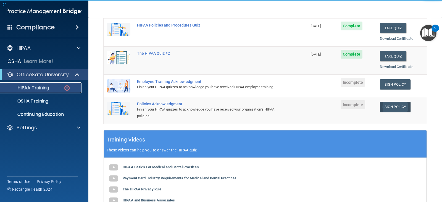
scroll to position [110, 0]
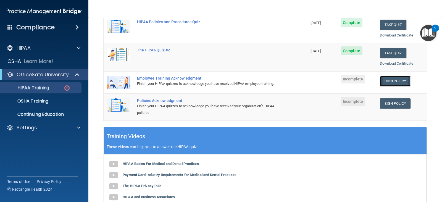
click at [392, 81] on link "Sign Policy" at bounding box center [395, 81] width 31 height 10
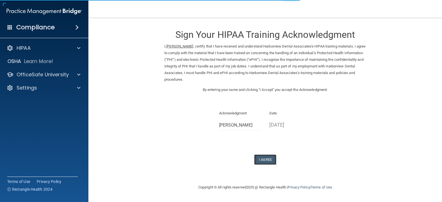
click at [264, 160] on button "I Agree" at bounding box center [265, 159] width 22 height 10
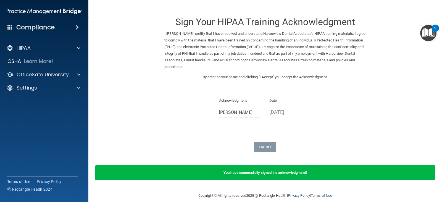
scroll to position [20, 0]
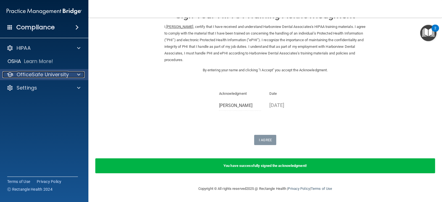
click at [75, 77] on div at bounding box center [78, 74] width 14 height 7
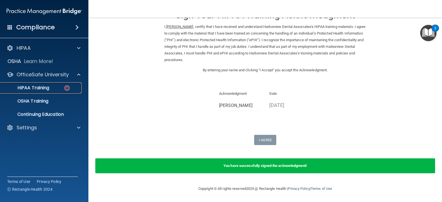
click at [60, 89] on div "HIPAA Training" at bounding box center [41, 88] width 75 height 6
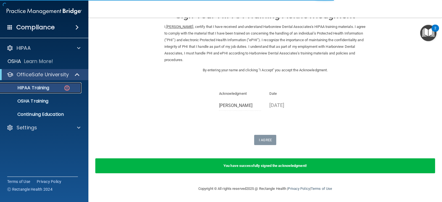
scroll to position [213, 0]
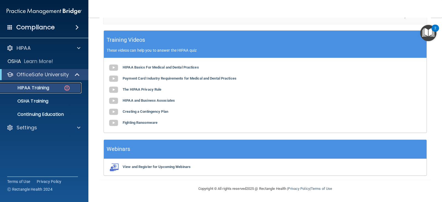
click at [65, 87] on img at bounding box center [67, 88] width 7 height 7
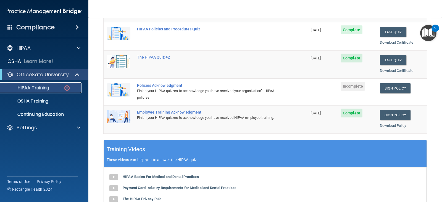
scroll to position [102, 0]
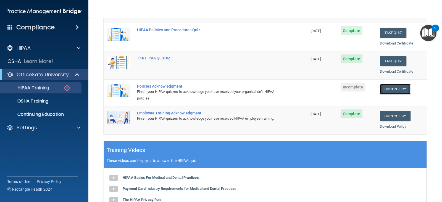
click at [388, 92] on link "Sign Policy" at bounding box center [395, 89] width 31 height 10
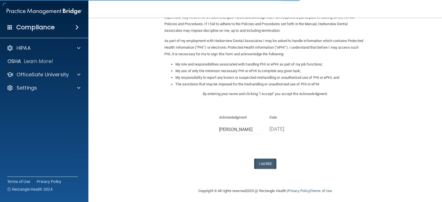
scroll to position [51, 0]
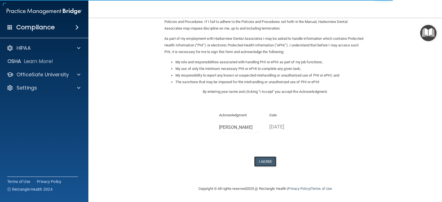
click at [258, 162] on button "I Agree" at bounding box center [265, 161] width 22 height 10
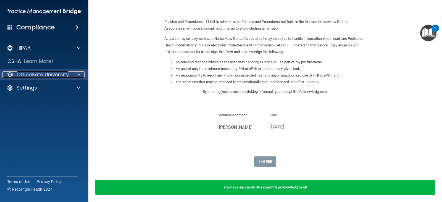
click at [38, 72] on p "OfficeSafe University" at bounding box center [43, 74] width 52 height 7
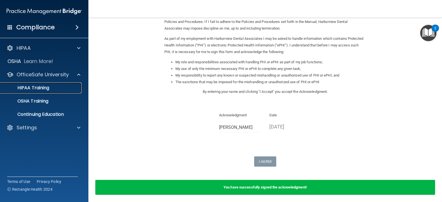
click at [63, 88] on div "HIPAA Training" at bounding box center [41, 88] width 75 height 6
